Goal: Transaction & Acquisition: Purchase product/service

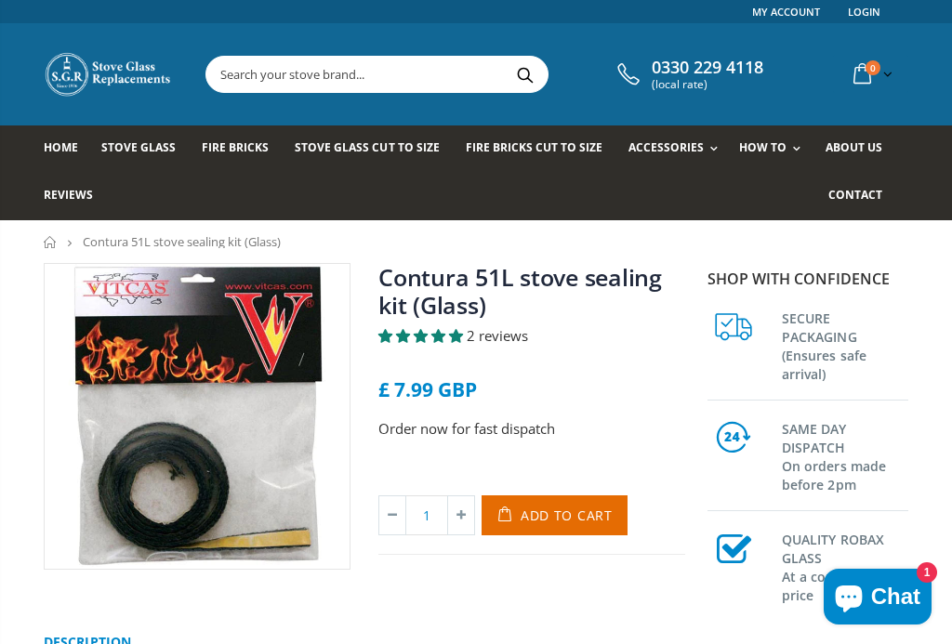
click at [451, 314] on link "Contura 51L stove sealing kit (Glass)" at bounding box center [520, 291] width 284 height 60
click at [716, 234] on link "Fittting Materials" at bounding box center [736, 230] width 190 height 33
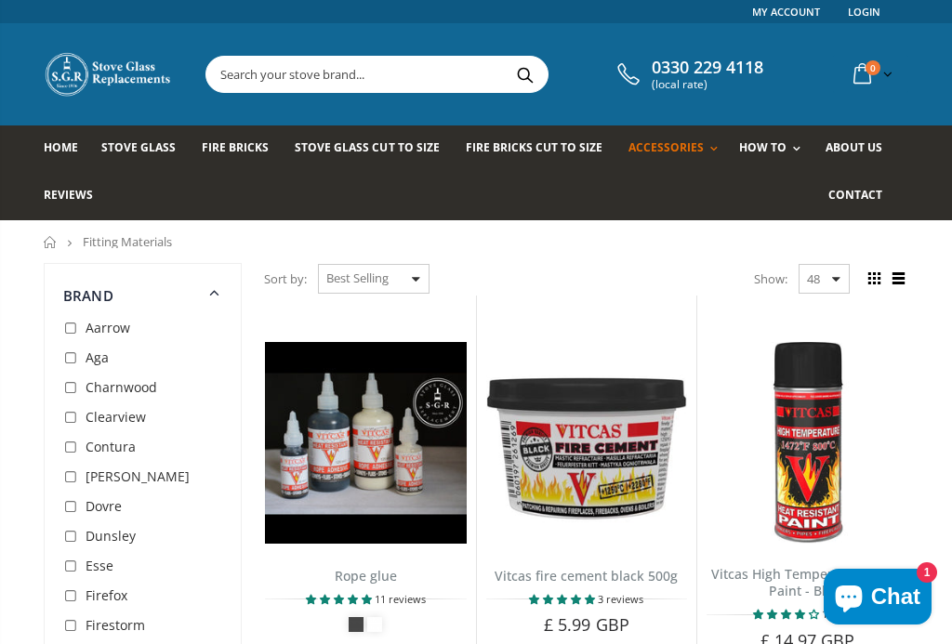
click at [78, 445] on input "checkbox" at bounding box center [72, 448] width 19 height 19
checkbox input "true"
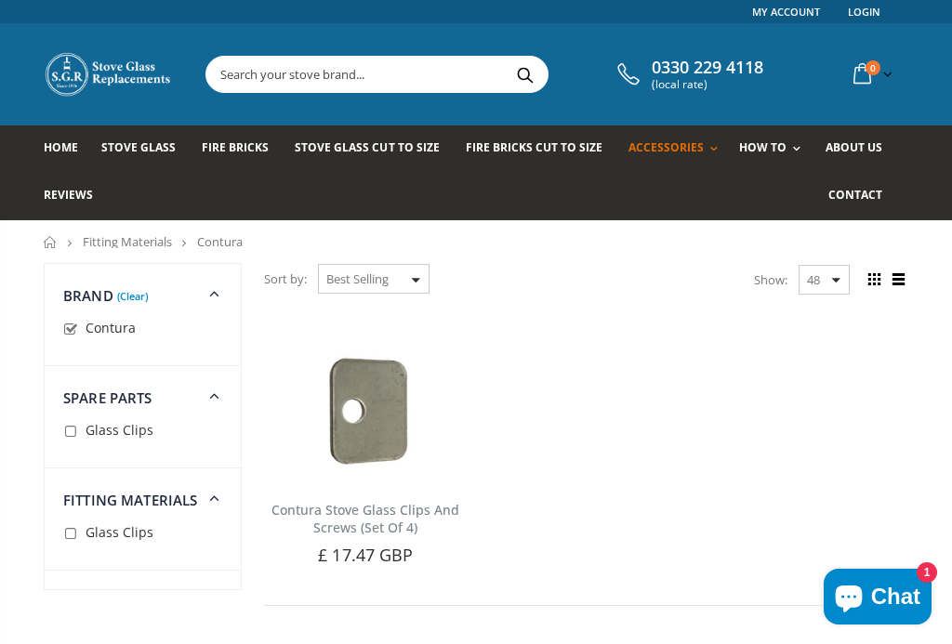
click at [677, 335] on link "Accessories" at bounding box center [736, 327] width 190 height 33
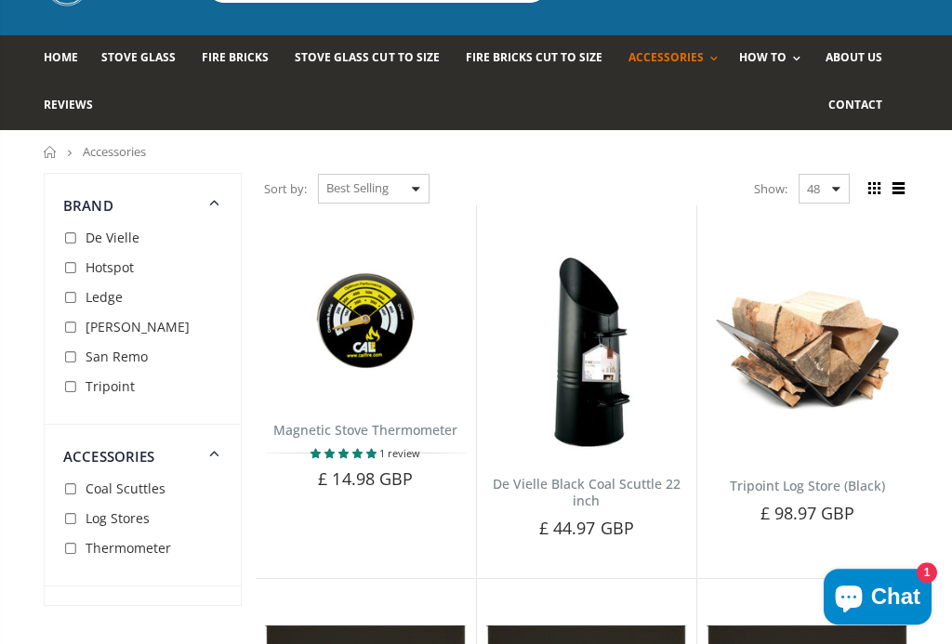
scroll to position [1, 0]
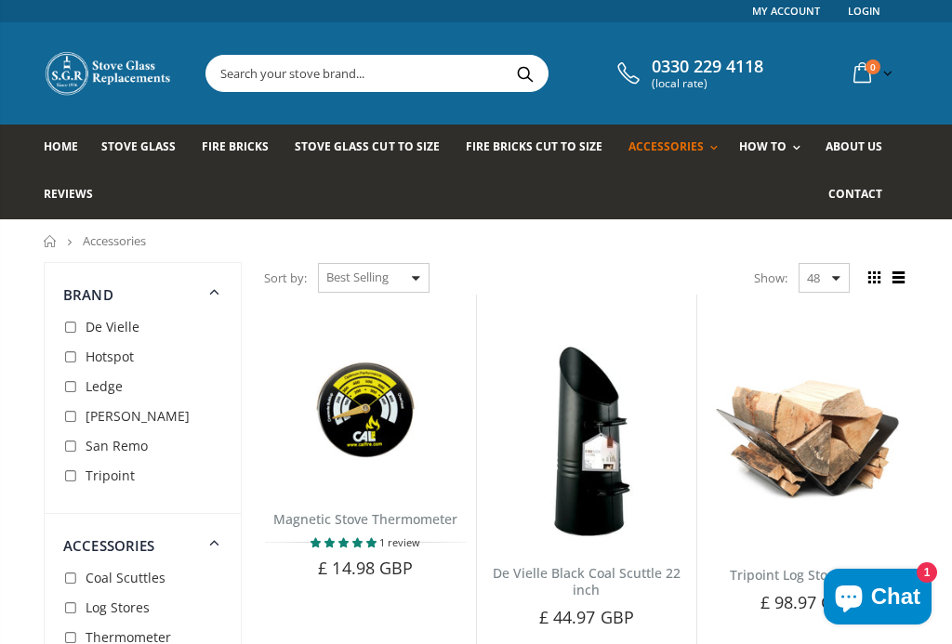
click at [523, 151] on span "Fire Bricks Cut To Size" at bounding box center [534, 147] width 137 height 16
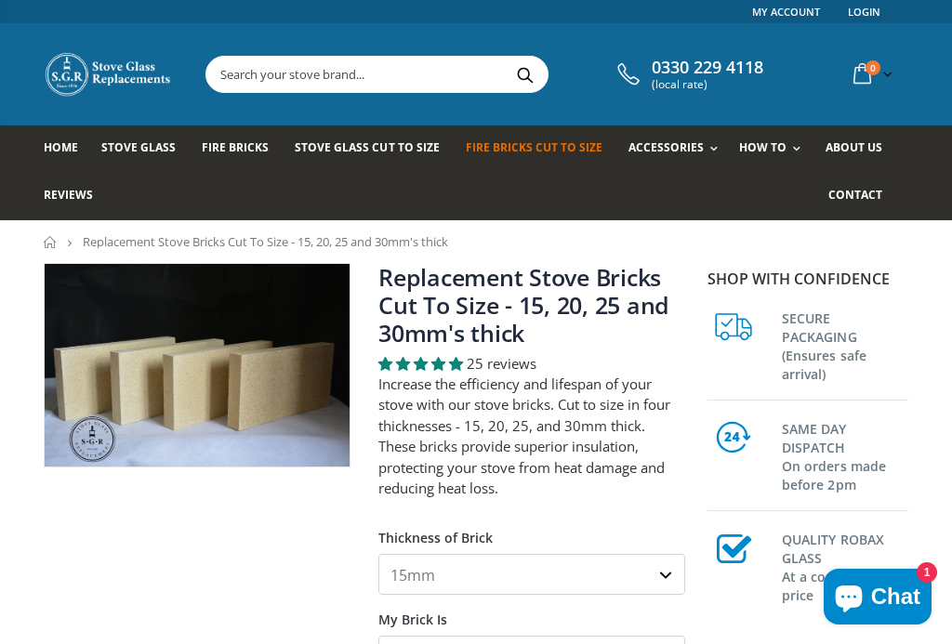
click at [369, 150] on span "Stove Glass Cut To Size" at bounding box center [367, 147] width 144 height 16
click at [662, 193] on link "Rope Kits" at bounding box center [736, 198] width 190 height 32
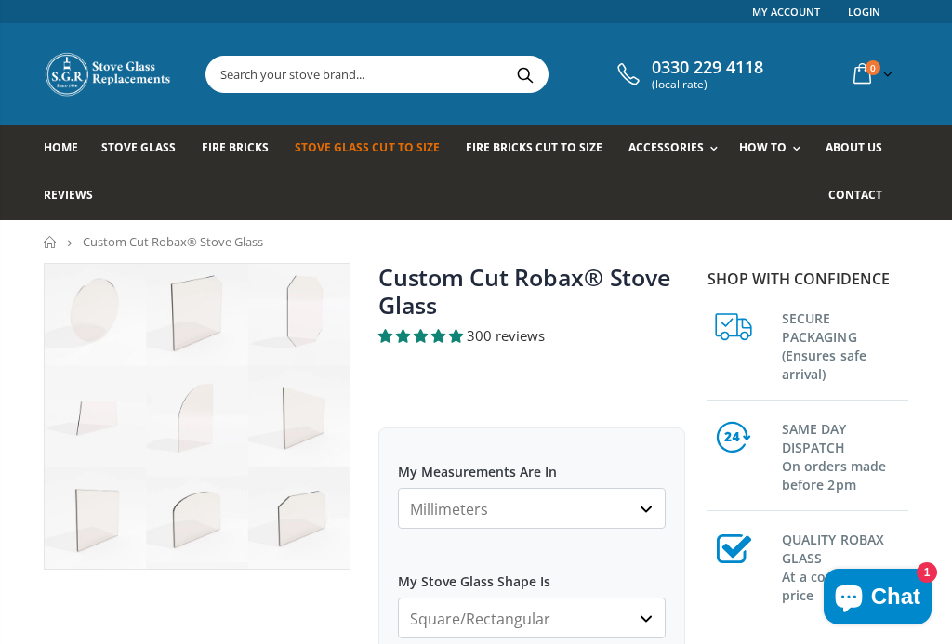
click at [136, 149] on span "Stove Glass" at bounding box center [138, 147] width 74 height 16
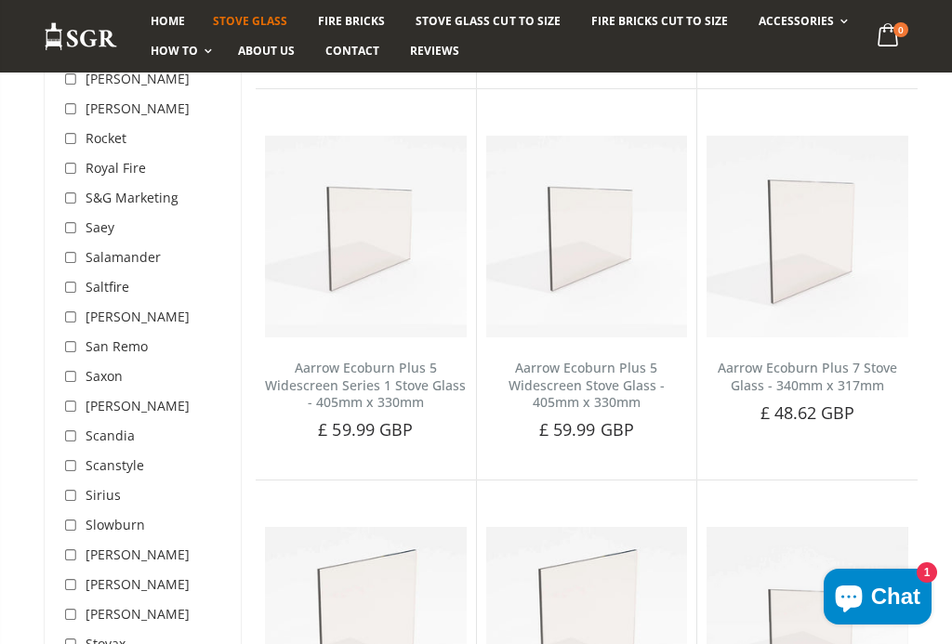
scroll to position [5092, 0]
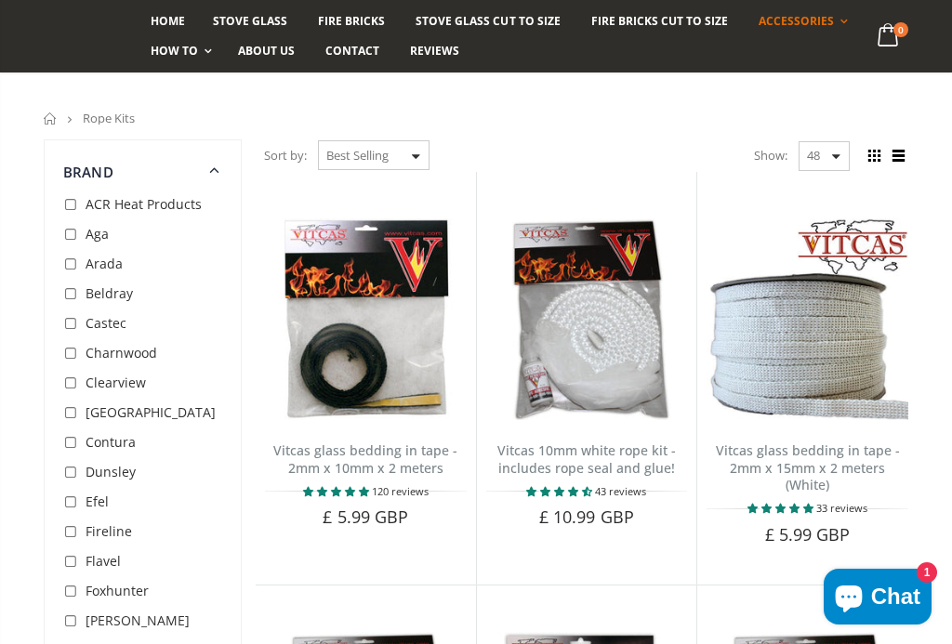
scroll to position [158, 0]
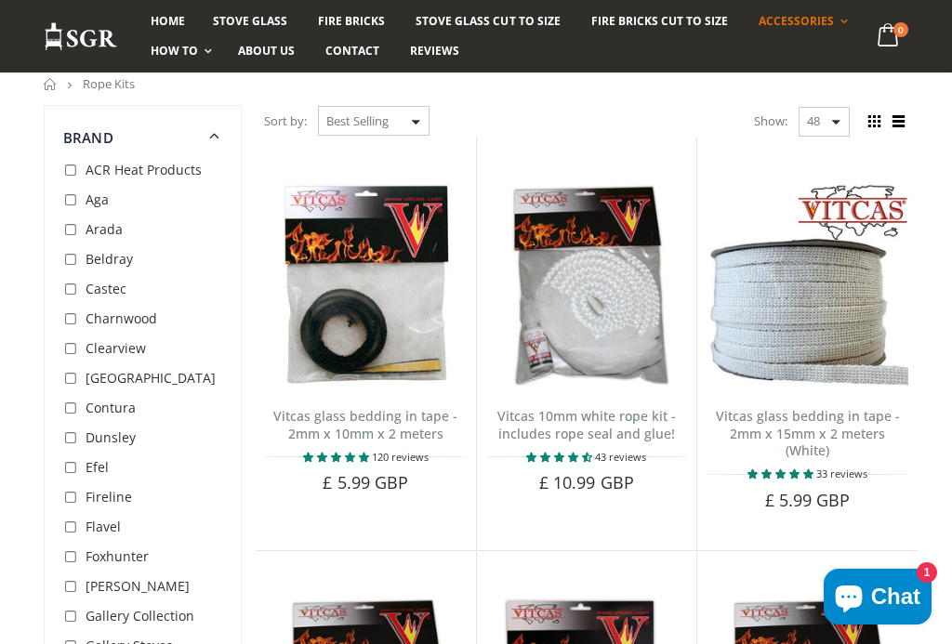
click at [97, 411] on span "Contura" at bounding box center [111, 408] width 50 height 18
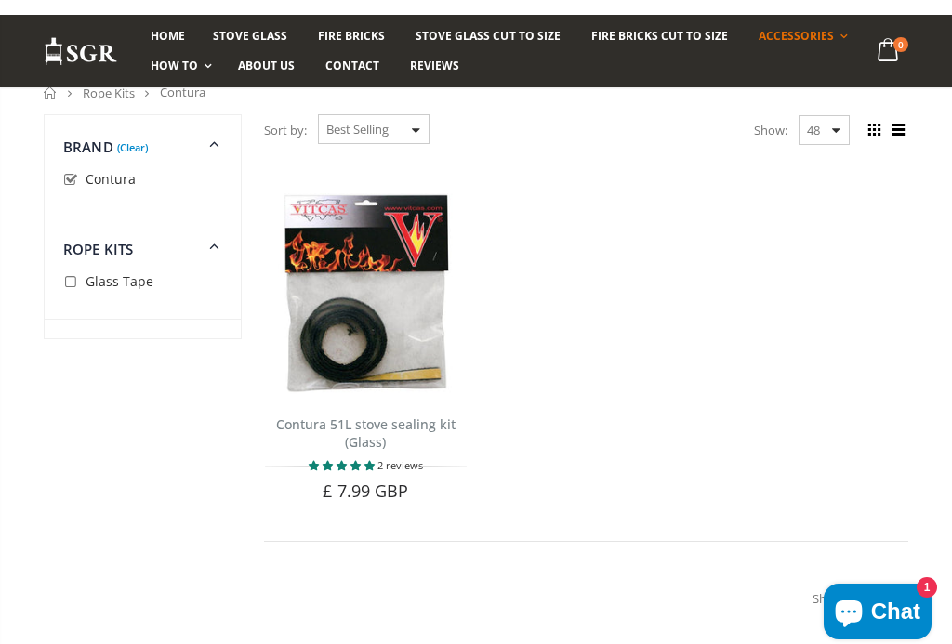
scroll to position [151, 0]
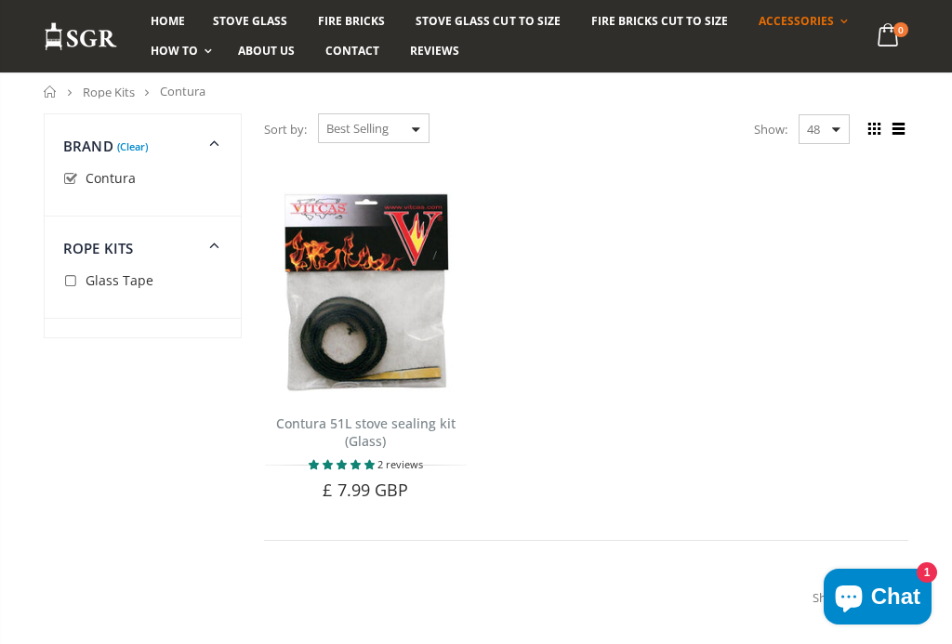
click at [219, 243] on icon at bounding box center [215, 243] width 22 height 21
click at [148, 249] on dt "Rope Kits" at bounding box center [143, 237] width 196 height 40
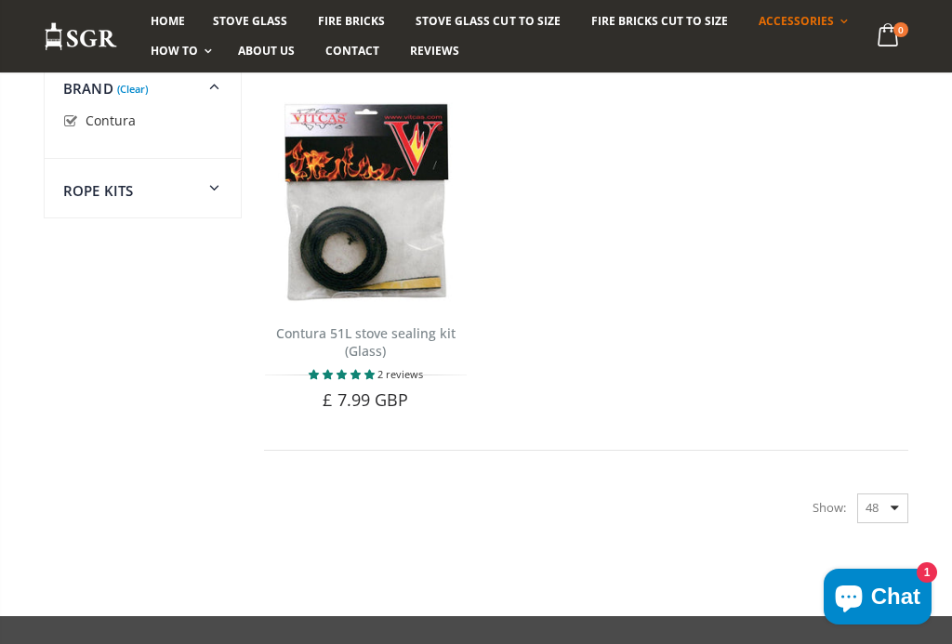
click at [668, 322] on ul "Contura 51L stove sealing kit (Glass) 2 reviews This self adhesive bedding in t…" at bounding box center [586, 254] width 663 height 396
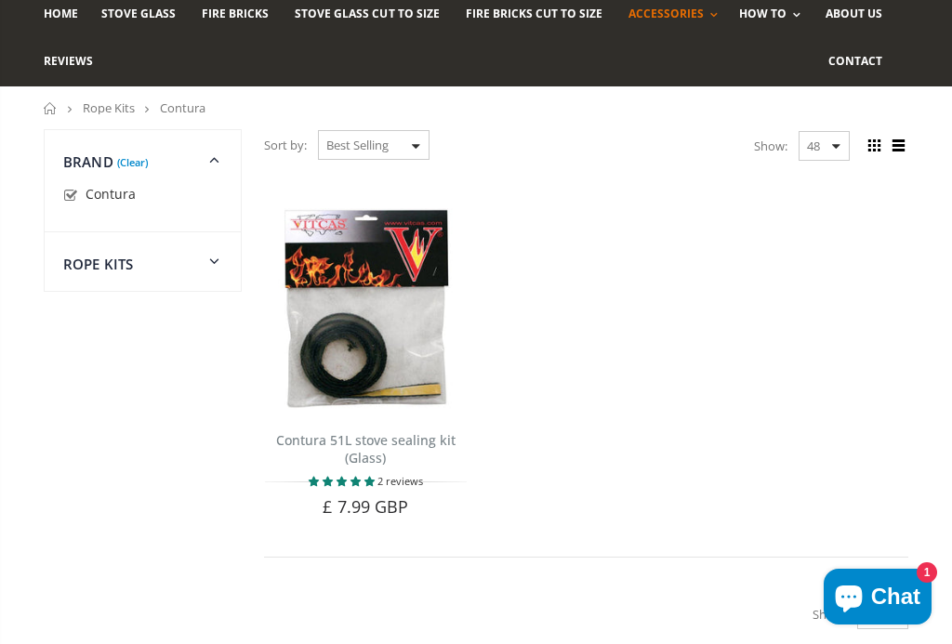
scroll to position [6, 0]
